Goal: Navigation & Orientation: Find specific page/section

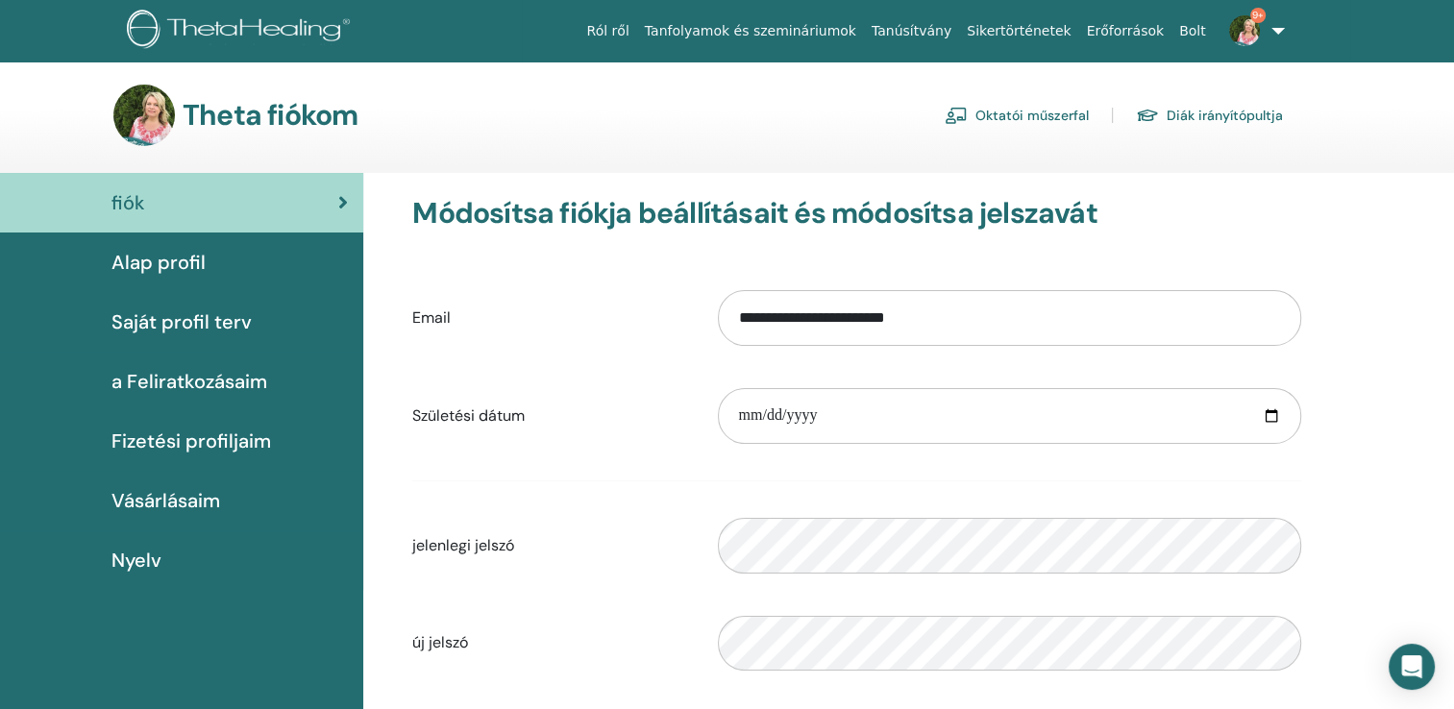
click at [1028, 110] on link "Oktatói műszerfal" at bounding box center [1017, 115] width 144 height 31
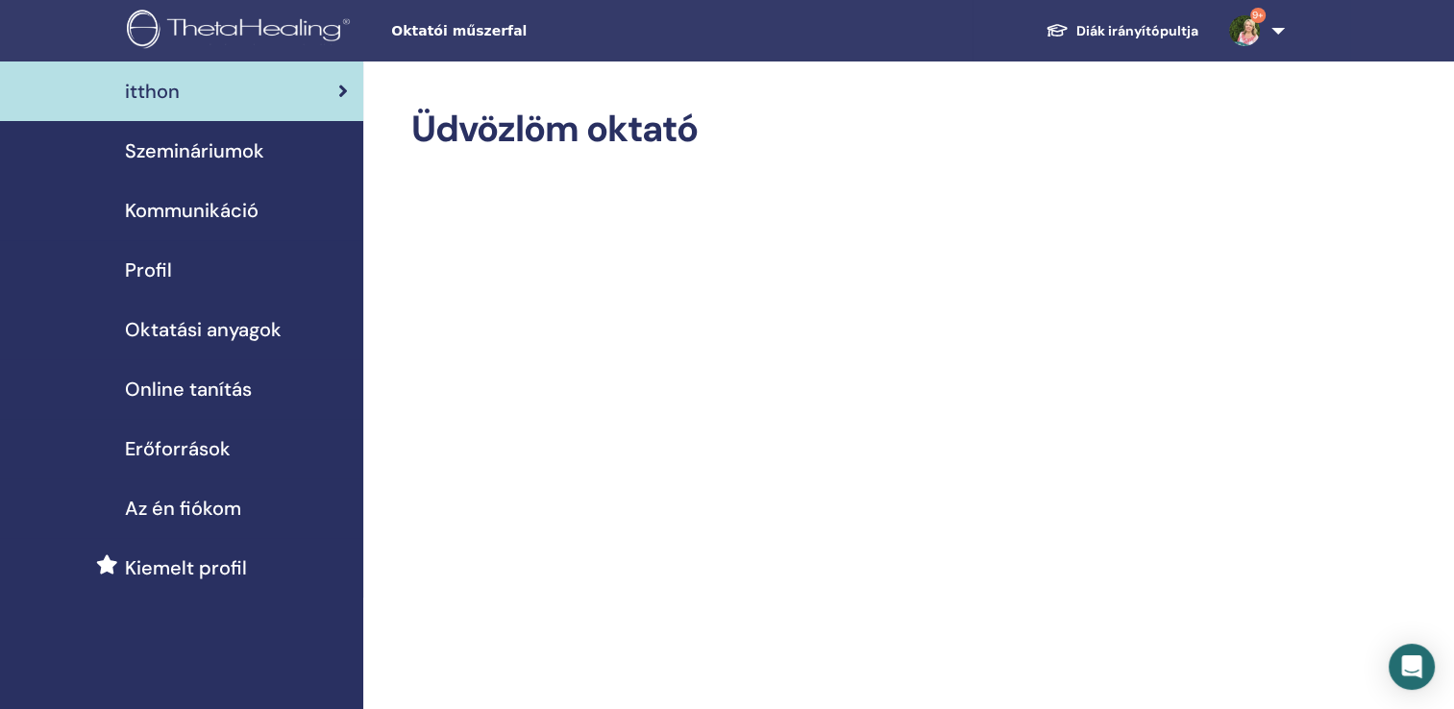
click at [223, 152] on span "Szemináriumok" at bounding box center [194, 150] width 139 height 29
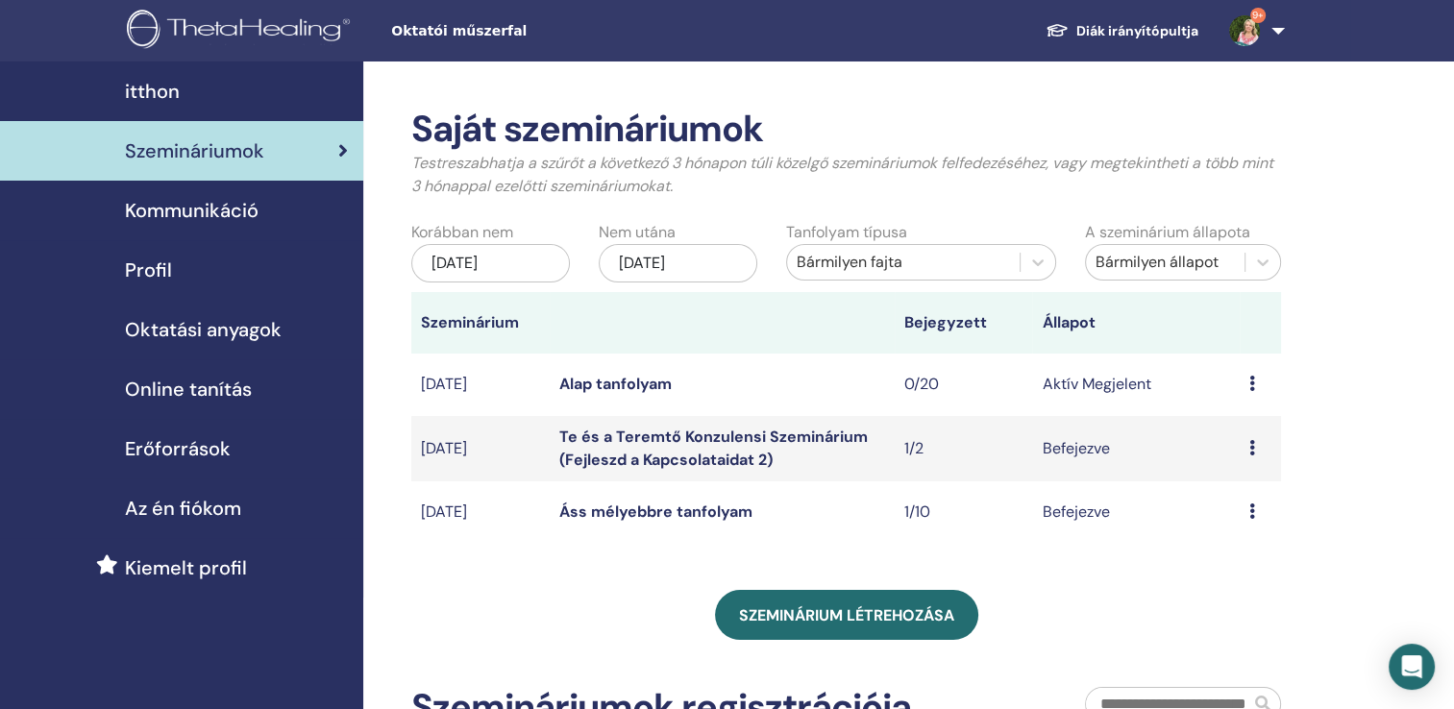
click at [622, 383] on link "Alap tanfolyam" at bounding box center [615, 384] width 112 height 20
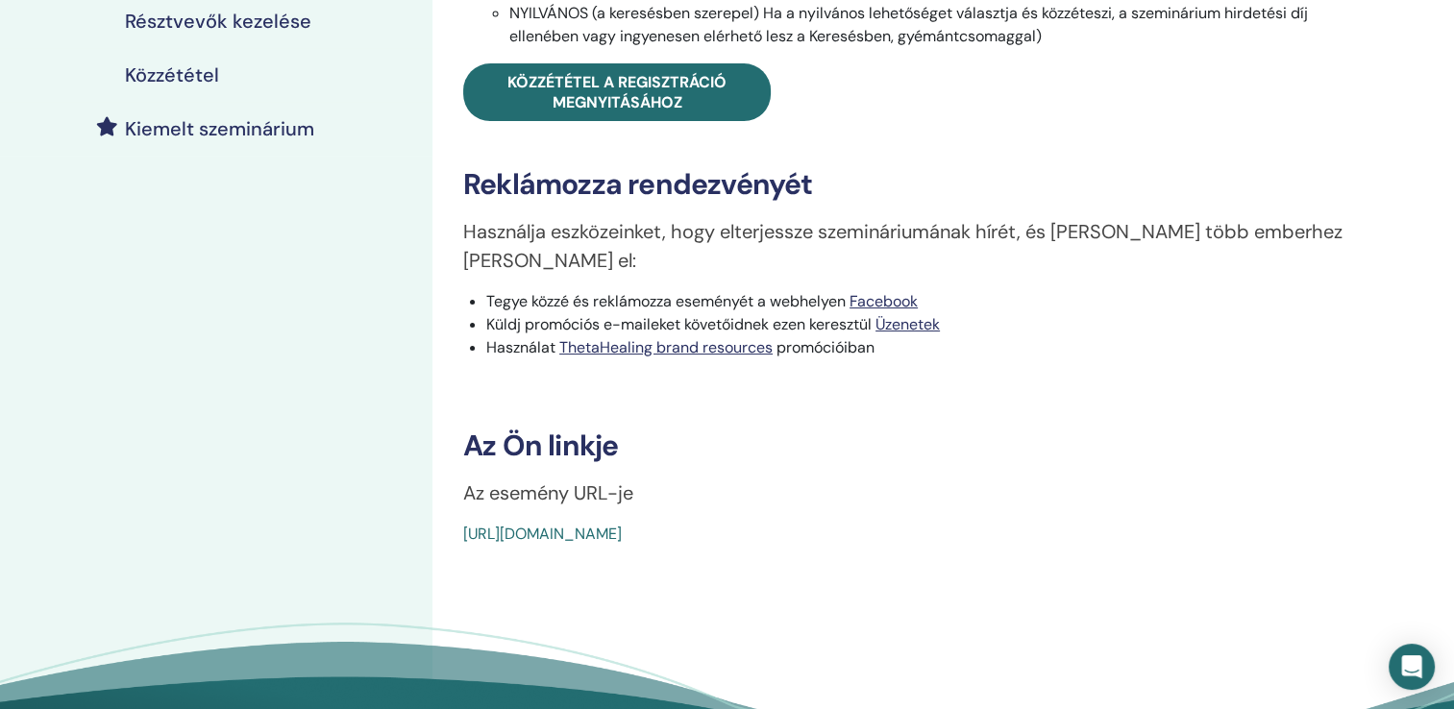
scroll to position [459, 0]
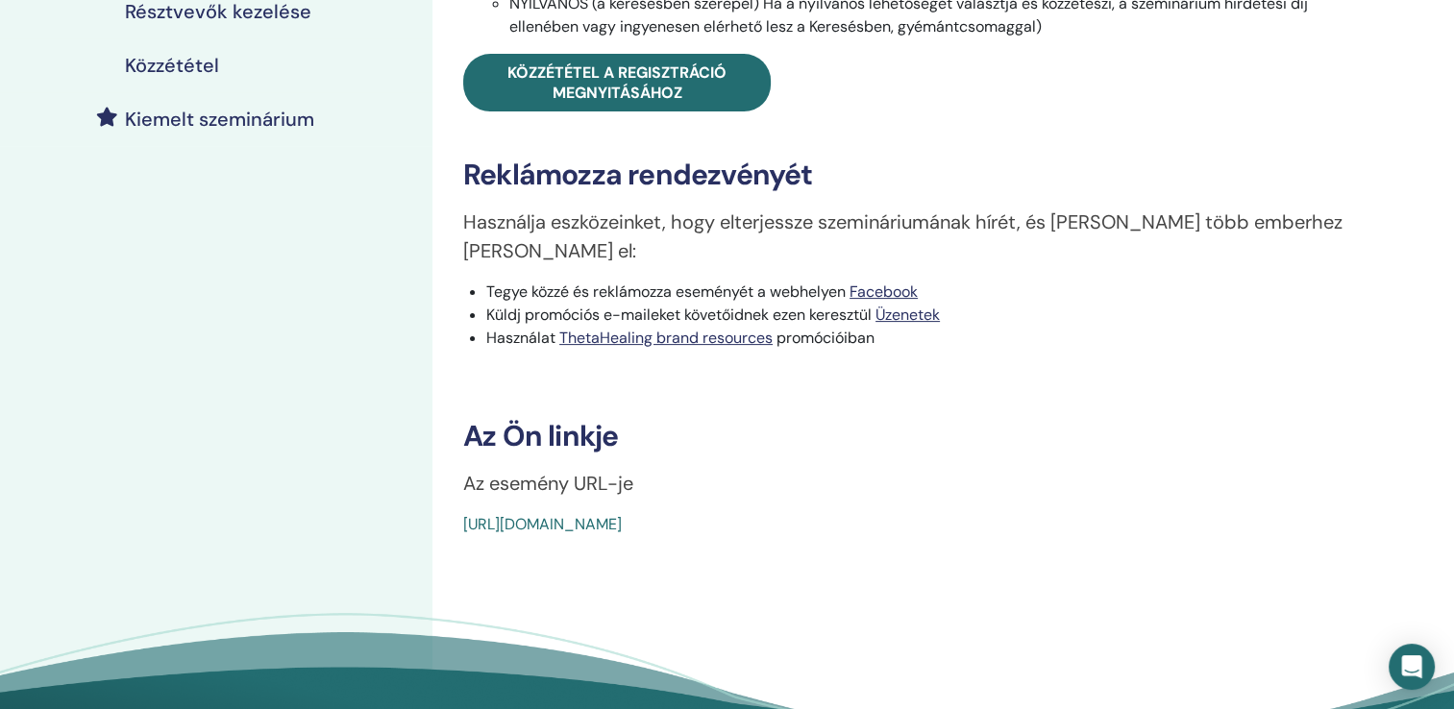
click at [622, 514] on link "https://www.thetahealing.com/seminar-380019-details.html" at bounding box center [542, 524] width 159 height 20
